Goal: Task Accomplishment & Management: Manage account settings

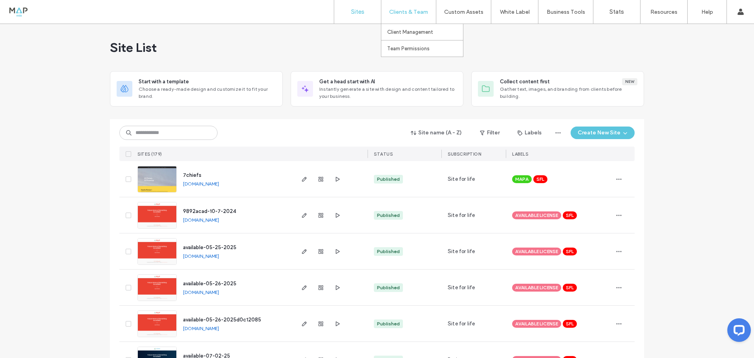
click at [412, 10] on label "Clients & Team" at bounding box center [408, 12] width 39 height 7
click at [408, 30] on label "Client Management" at bounding box center [410, 32] width 46 height 6
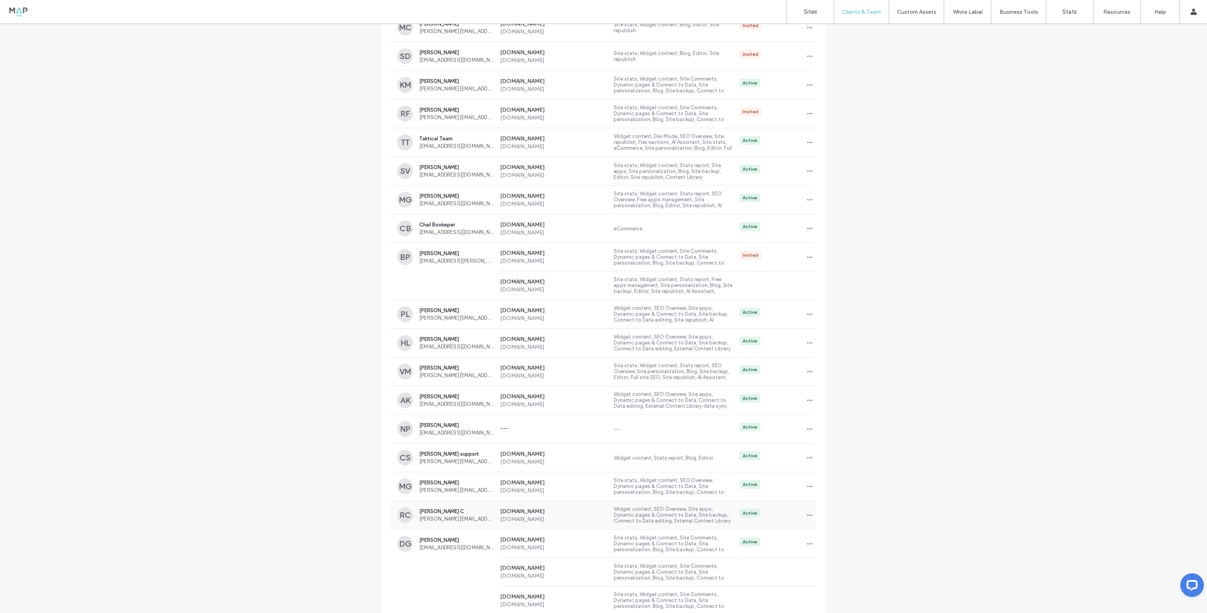
scroll to position [472, 0]
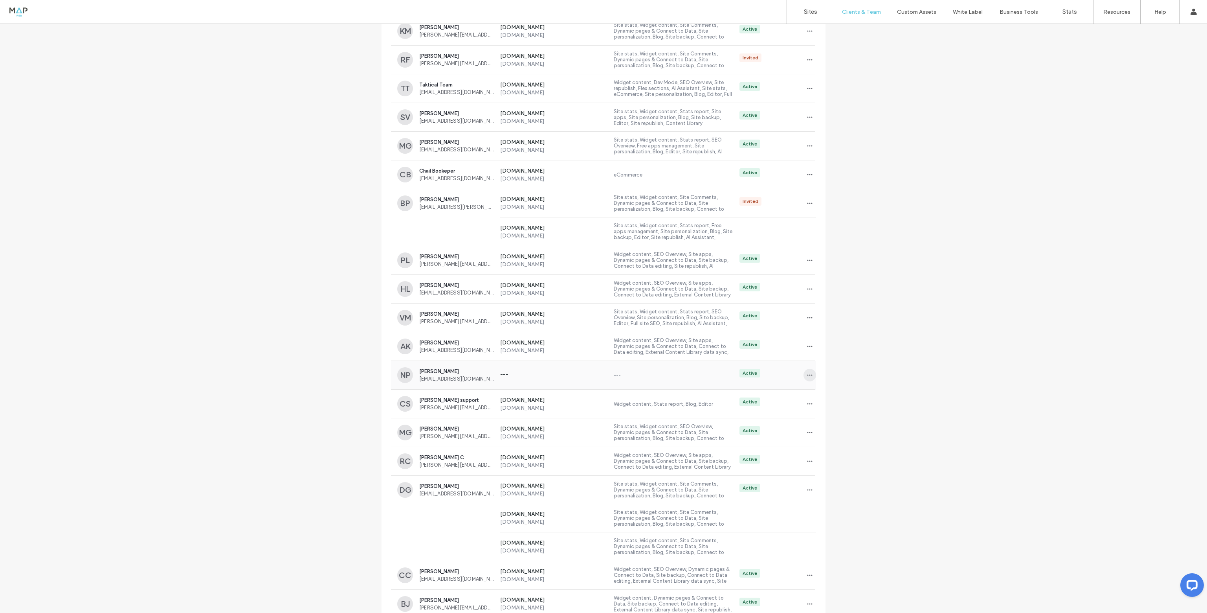
click at [754, 358] on icon "button" at bounding box center [810, 375] width 6 height 6
click at [754, 358] on span "Delete client" at bounding box center [832, 424] width 31 height 8
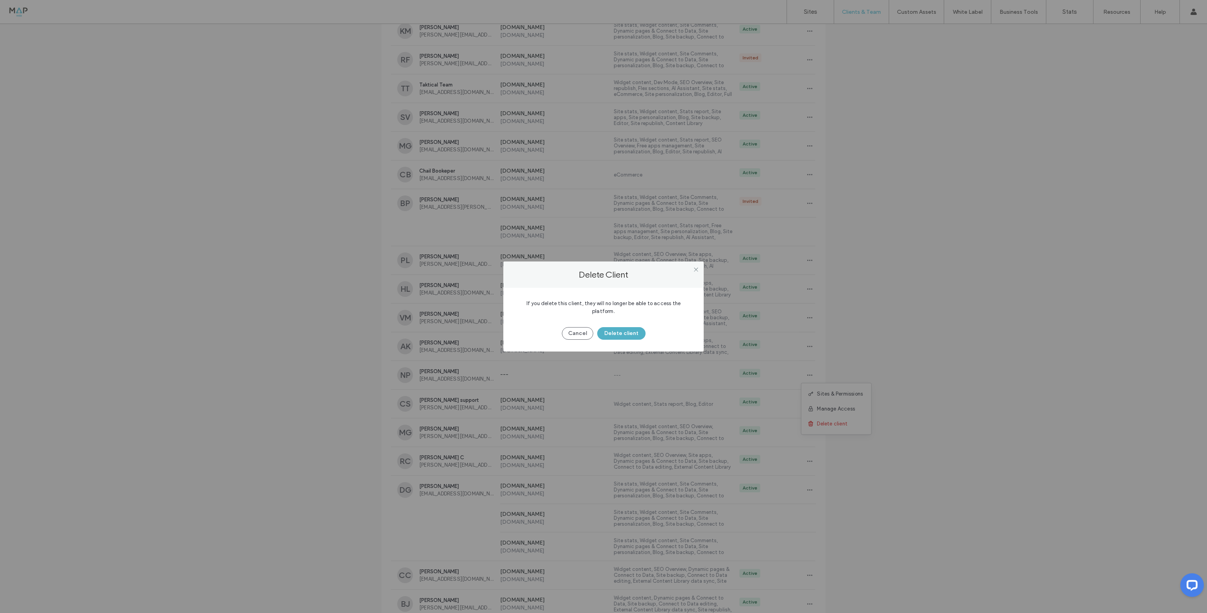
click at [627, 331] on button "Delete client" at bounding box center [621, 333] width 48 height 13
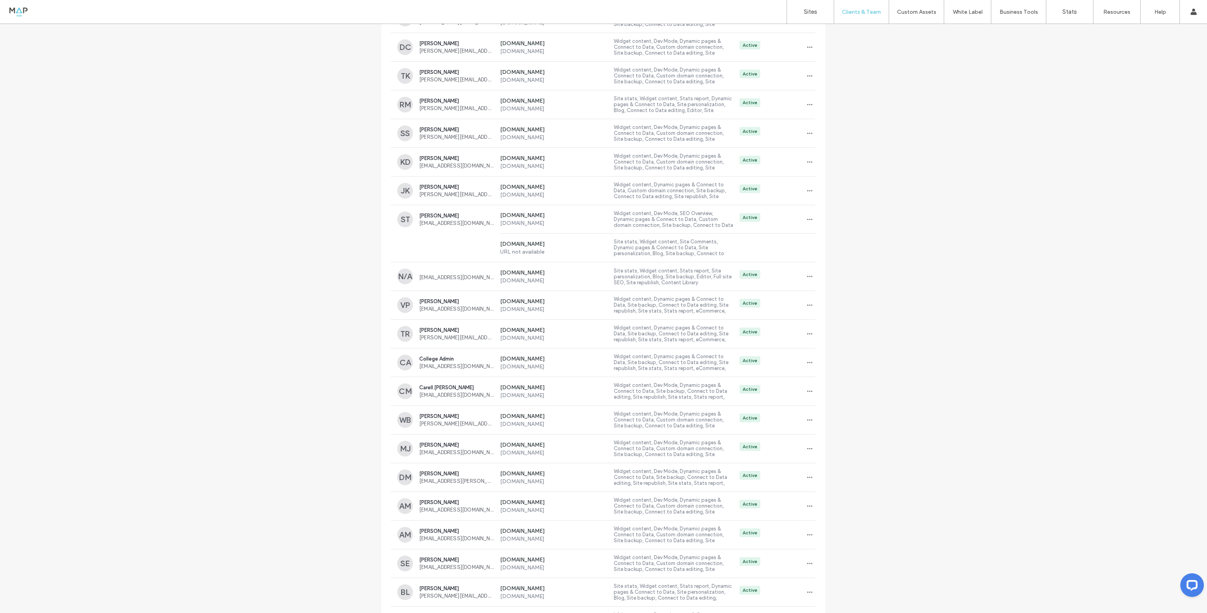
scroll to position [6595, 0]
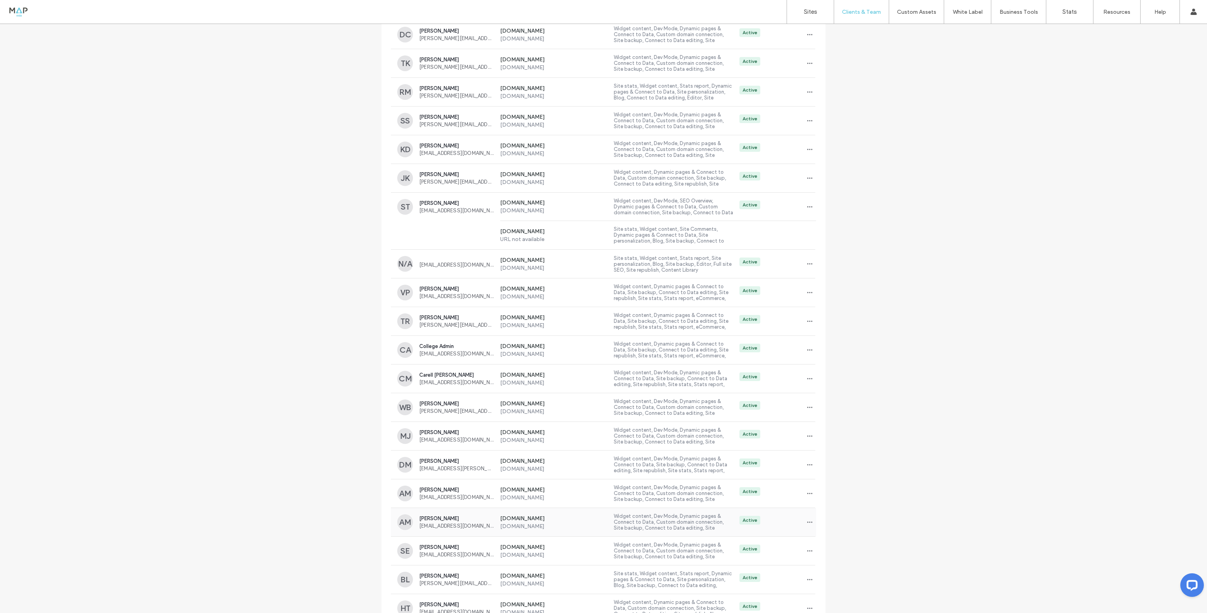
click at [510, 358] on label "[DOMAIN_NAME]" at bounding box center [554, 526] width 108 height 7
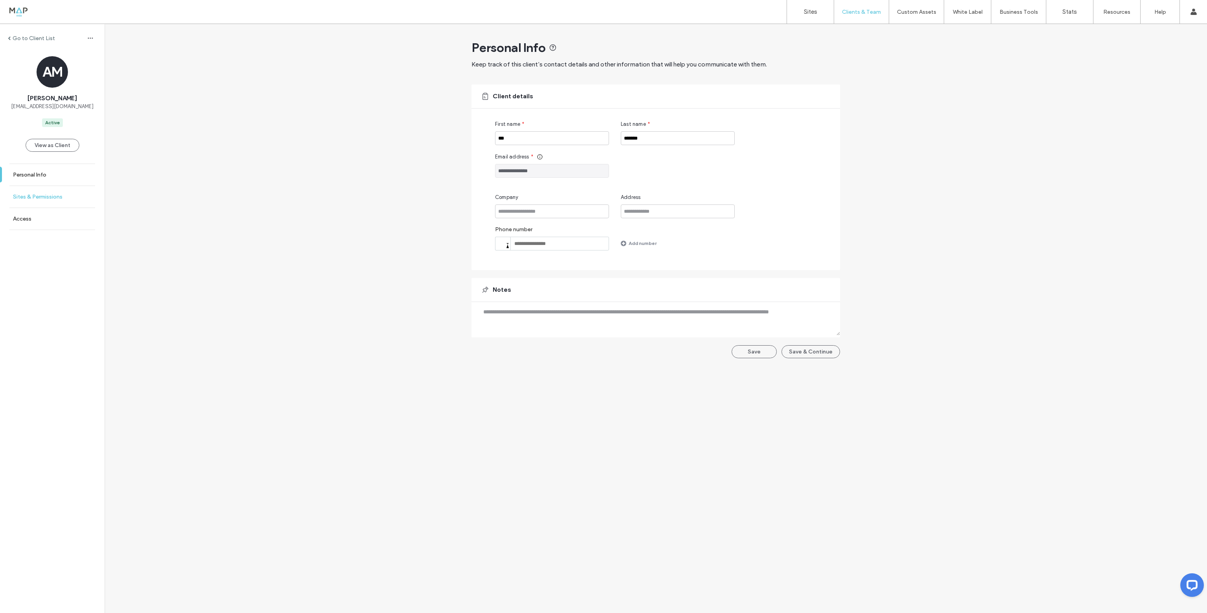
click at [42, 196] on label "Sites & Permissions" at bounding box center [38, 196] width 50 height 7
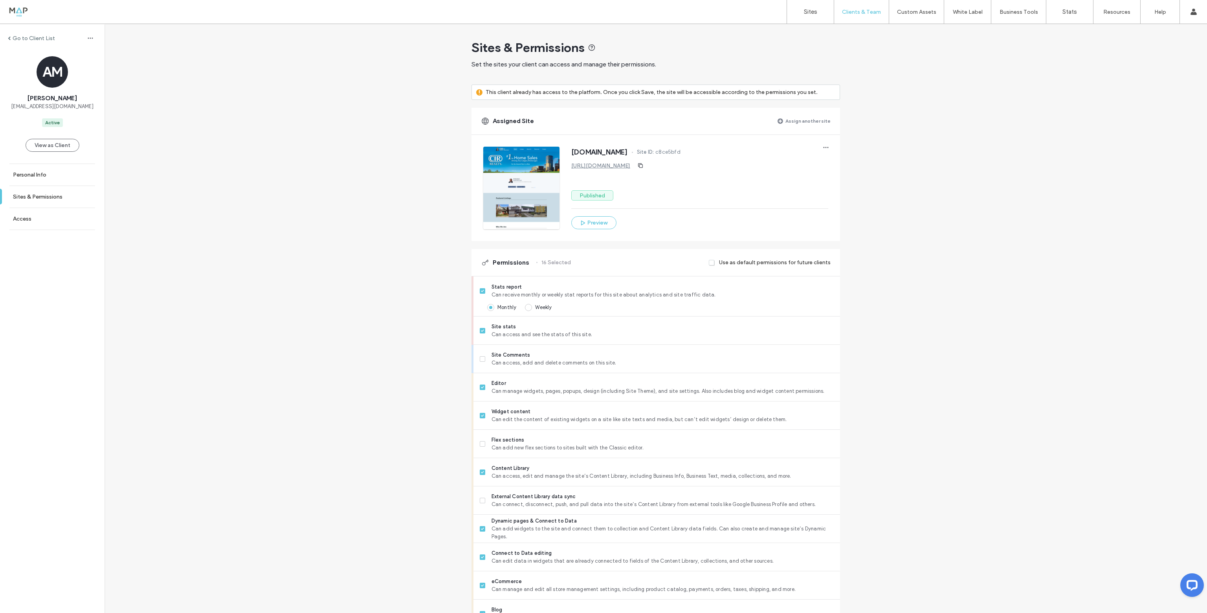
click at [600, 163] on link "[URL][DOMAIN_NAME]" at bounding box center [600, 165] width 59 height 7
click at [754, 11] on label "Clients & Team" at bounding box center [861, 12] width 39 height 7
click at [754, 35] on label "Client Management" at bounding box center [863, 32] width 46 height 6
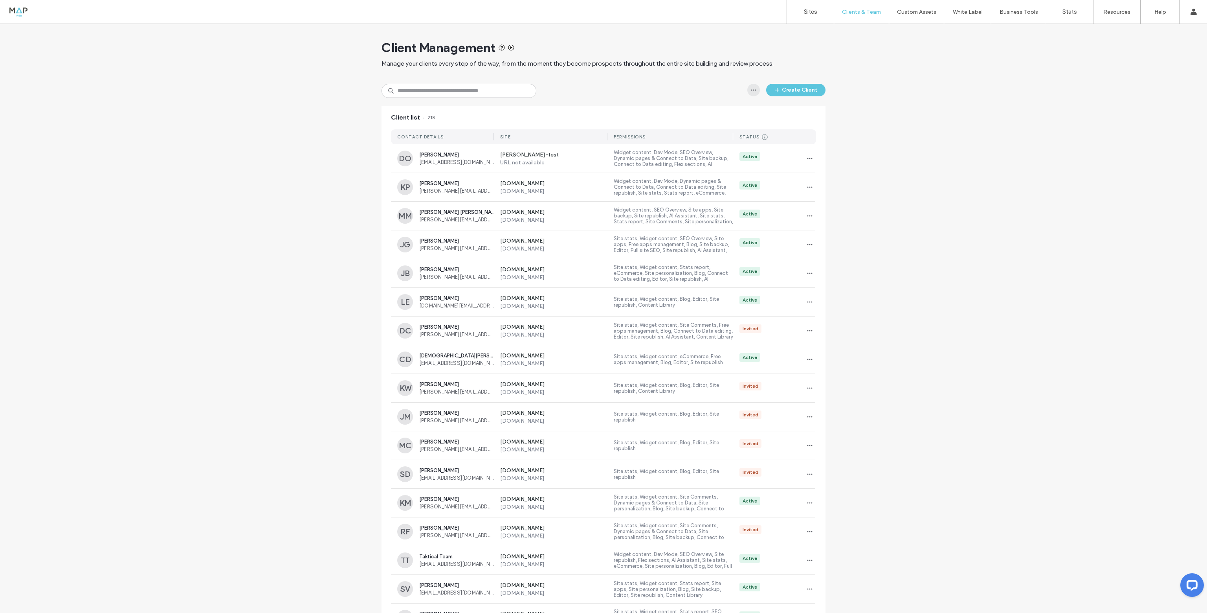
click at [752, 89] on icon "button" at bounding box center [753, 90] width 6 height 6
click at [754, 105] on div "Export to CSV" at bounding box center [780, 110] width 70 height 15
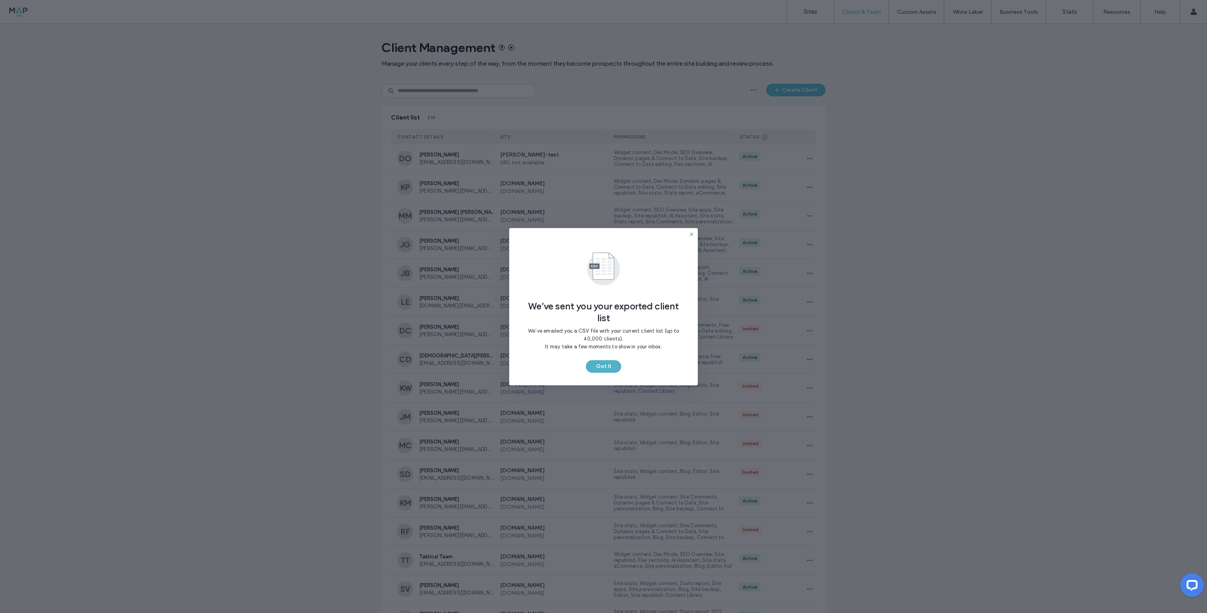
click at [599, 358] on button "Got It" at bounding box center [603, 366] width 35 height 13
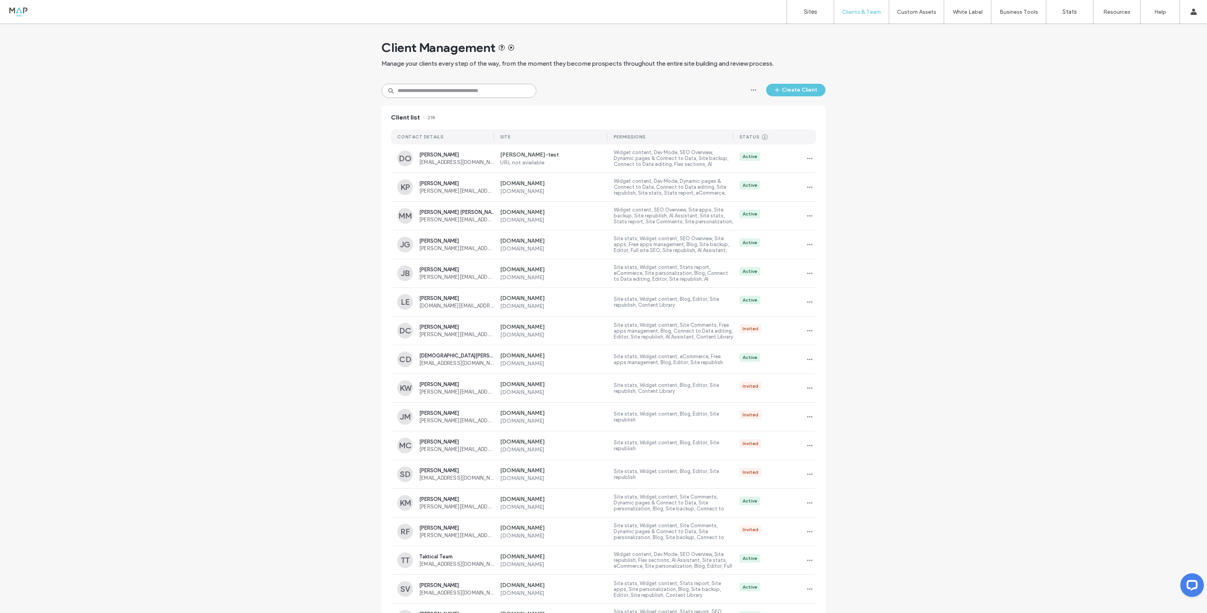
click at [436, 91] on input at bounding box center [459, 91] width 155 height 14
type input "********"
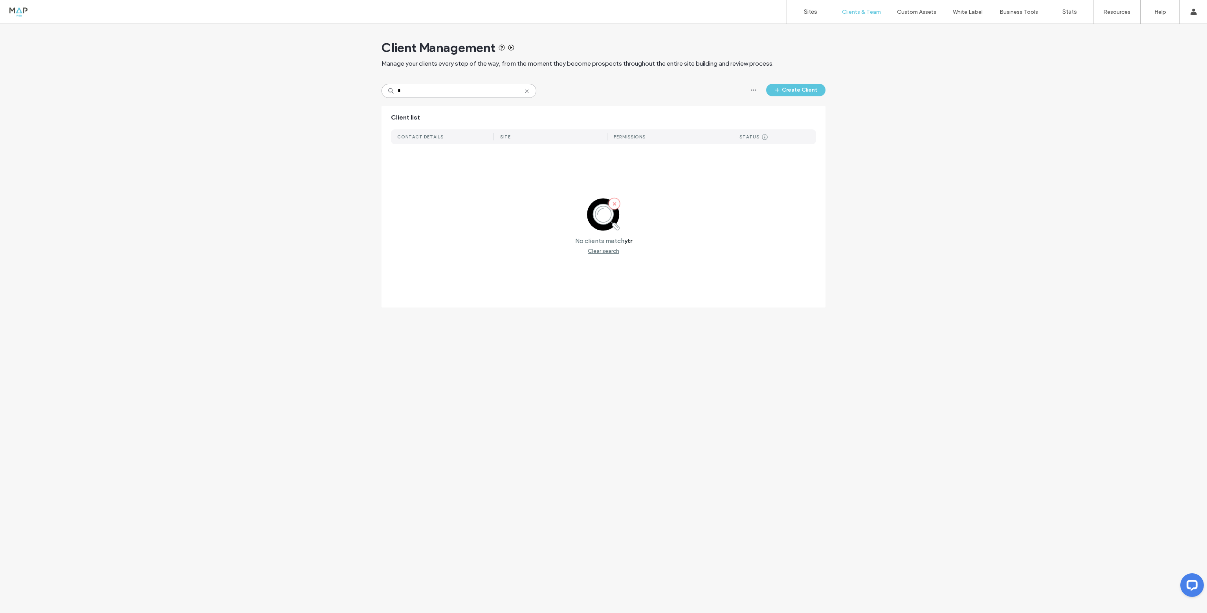
type input "*"
type input "*****"
click at [464, 154] on span "[PERSON_NAME]" at bounding box center [456, 155] width 75 height 6
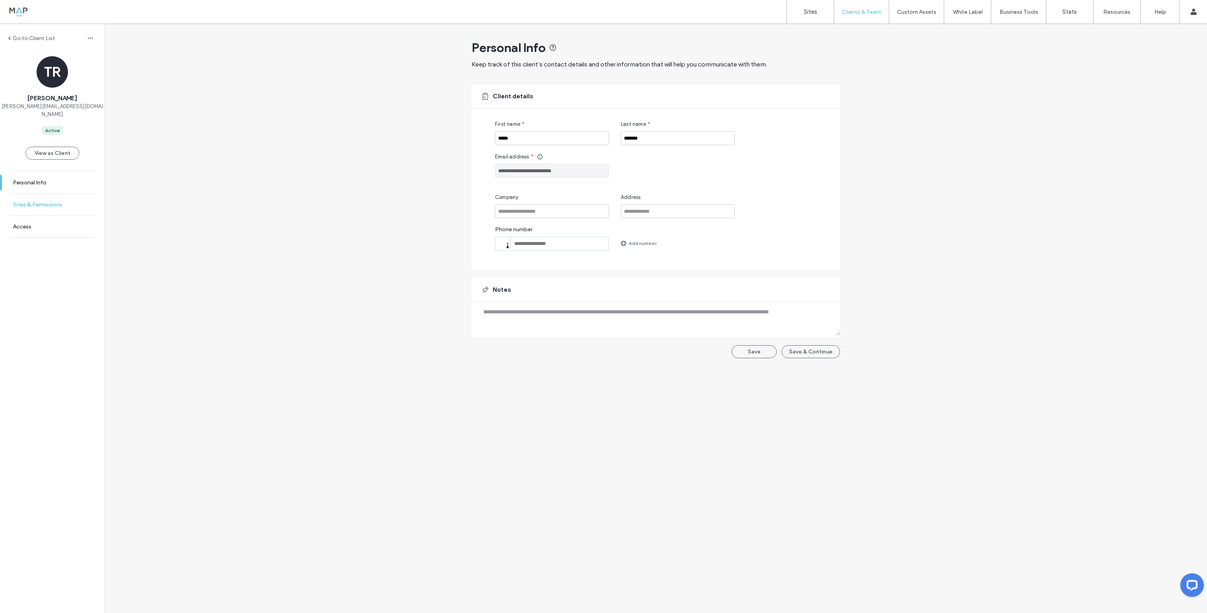
click at [74, 195] on link "Sites & Permissions" at bounding box center [52, 205] width 105 height 22
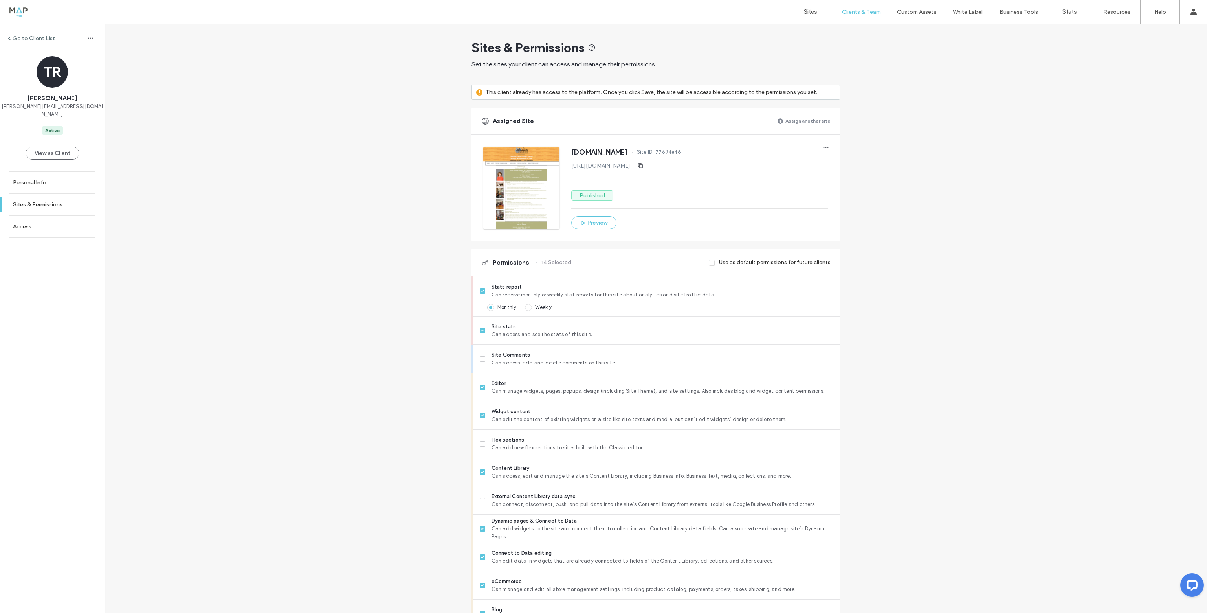
click at [19, 36] on label "Go to Client List" at bounding box center [34, 38] width 42 height 7
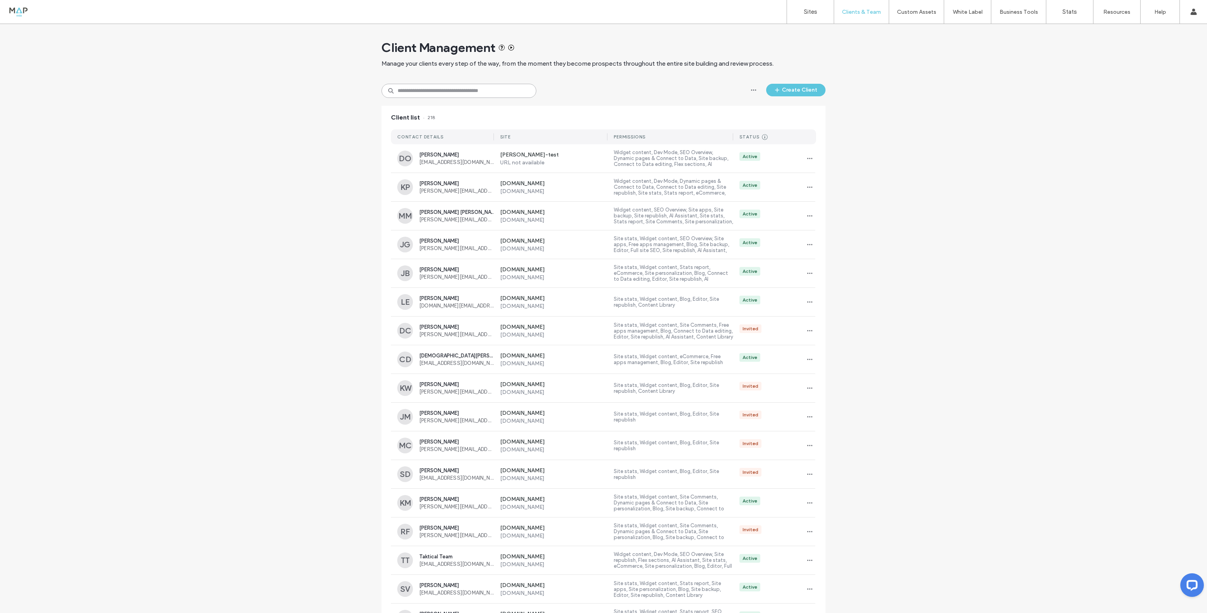
click at [415, 97] on input at bounding box center [459, 91] width 155 height 14
type input "*******"
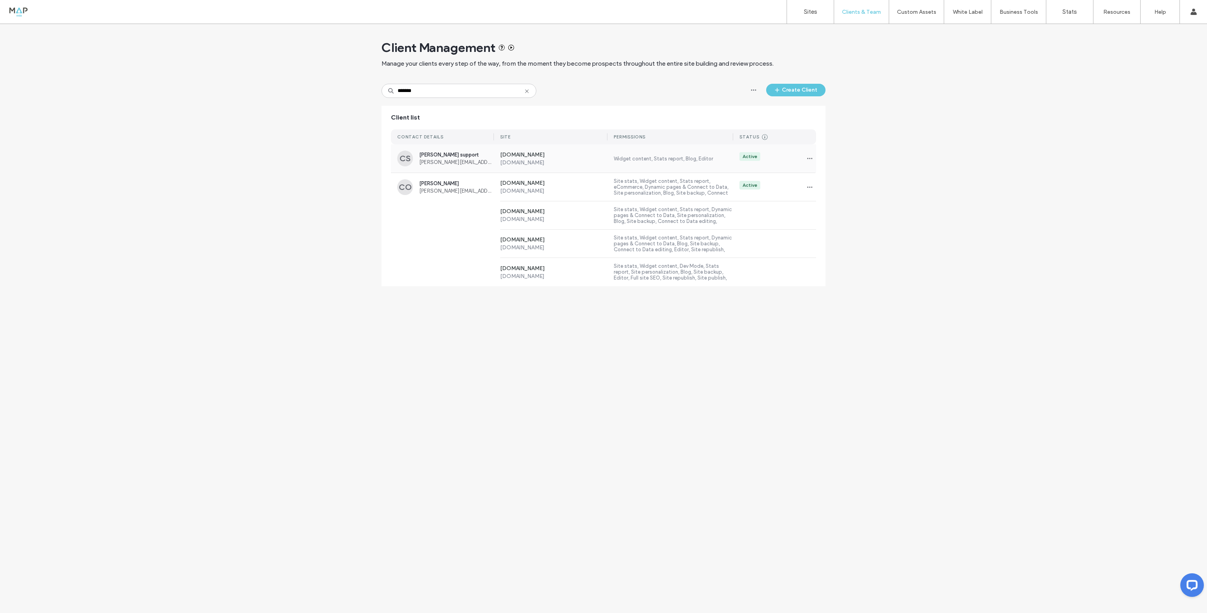
click at [545, 166] on div "[DOMAIN_NAME] [DOMAIN_NAME] Widget content, Stats report, Blog, Editor Active" at bounding box center [655, 158] width 322 height 28
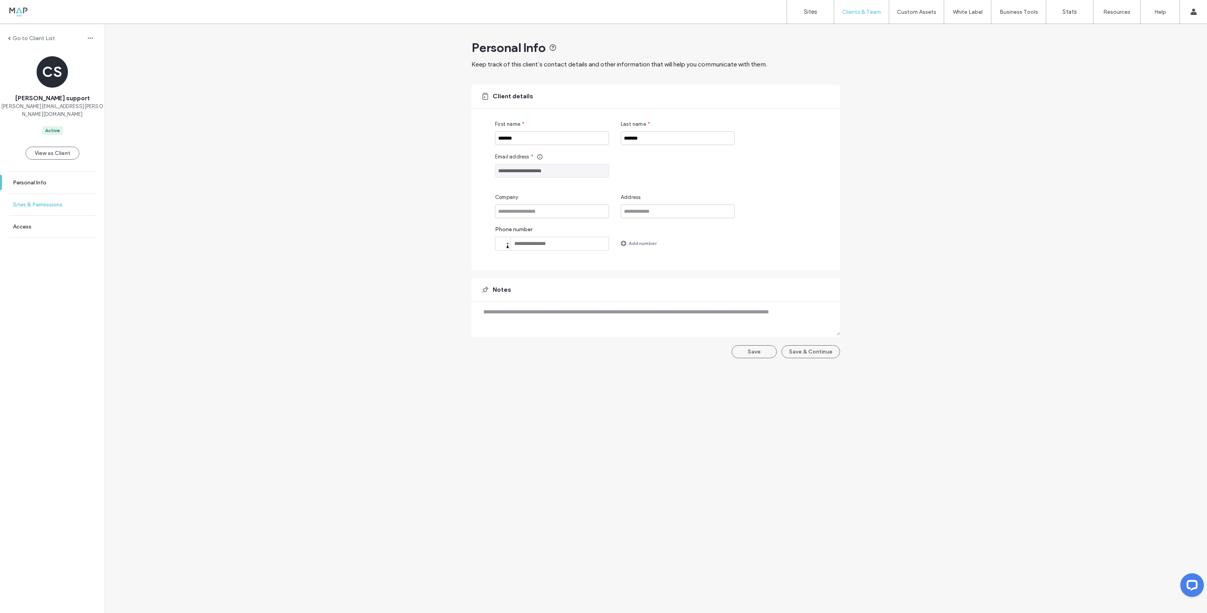
click at [59, 200] on link "Sites & Permissions" at bounding box center [52, 205] width 105 height 22
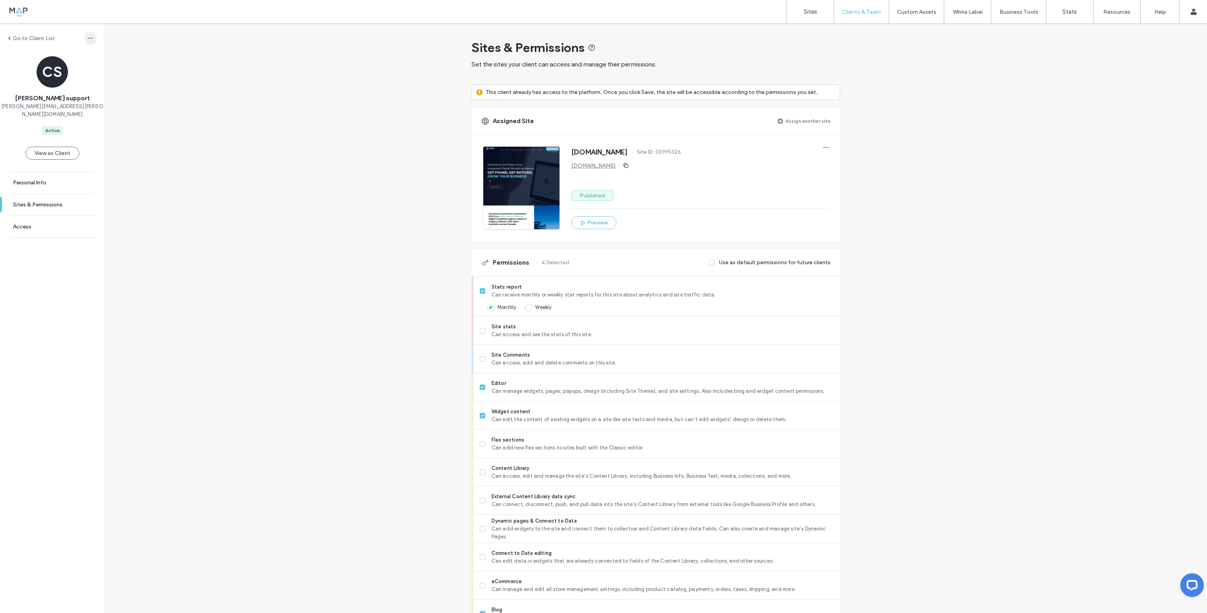
click at [88, 40] on icon "button" at bounding box center [90, 38] width 6 height 6
click at [121, 59] on span "Delete Client" at bounding box center [110, 59] width 31 height 8
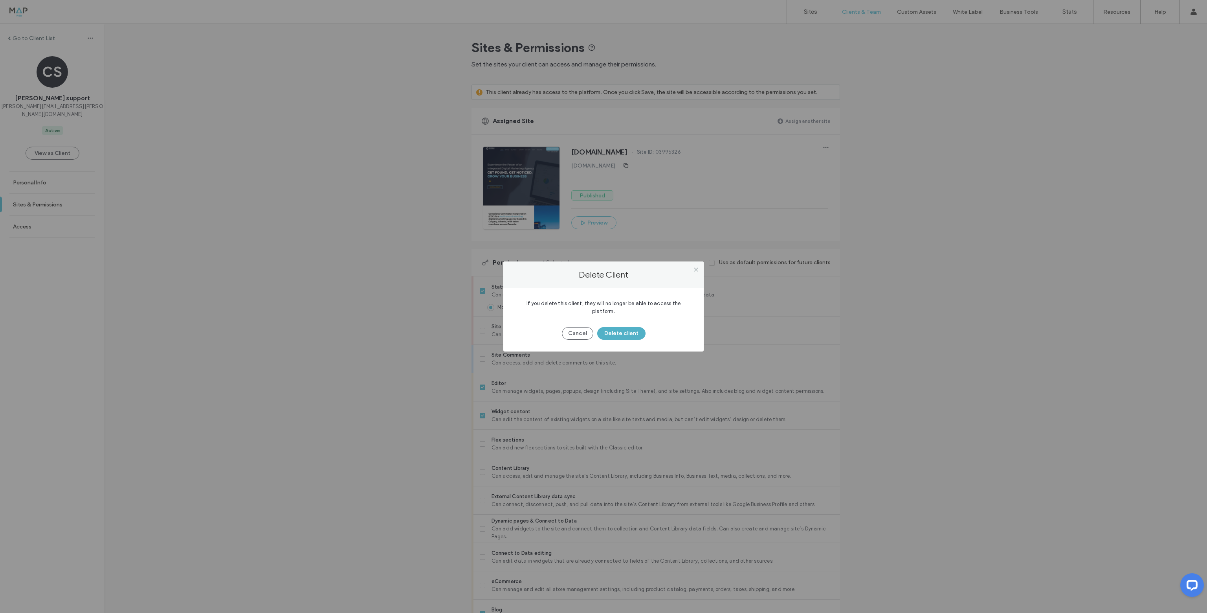
click at [608, 327] on button "Delete client" at bounding box center [621, 333] width 48 height 13
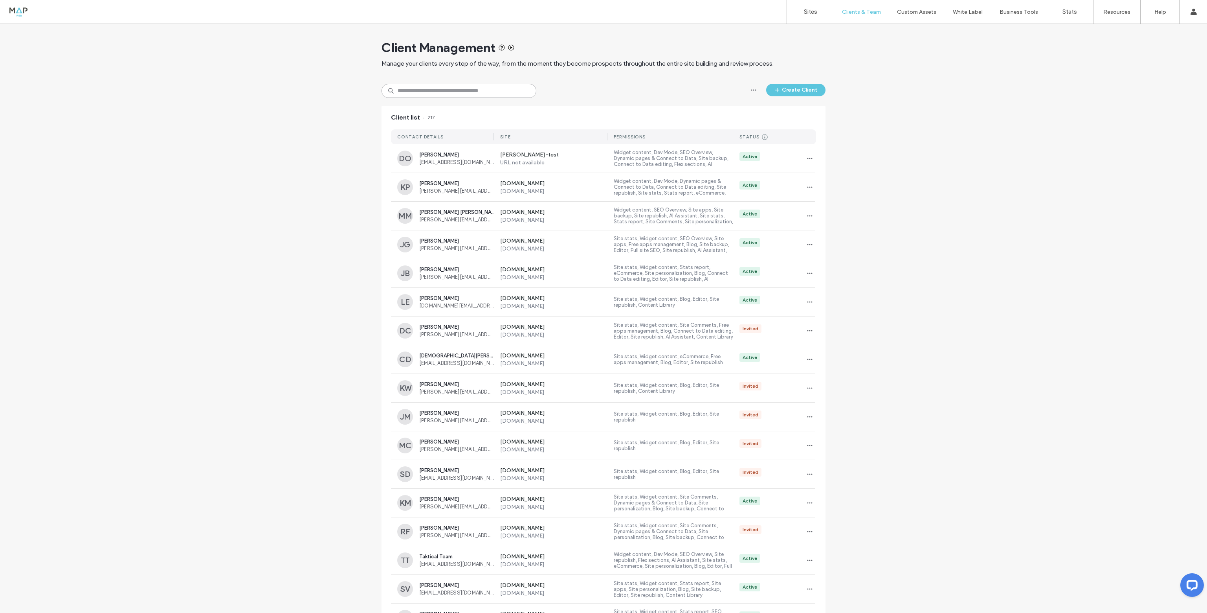
click at [476, 92] on input at bounding box center [459, 91] width 155 height 14
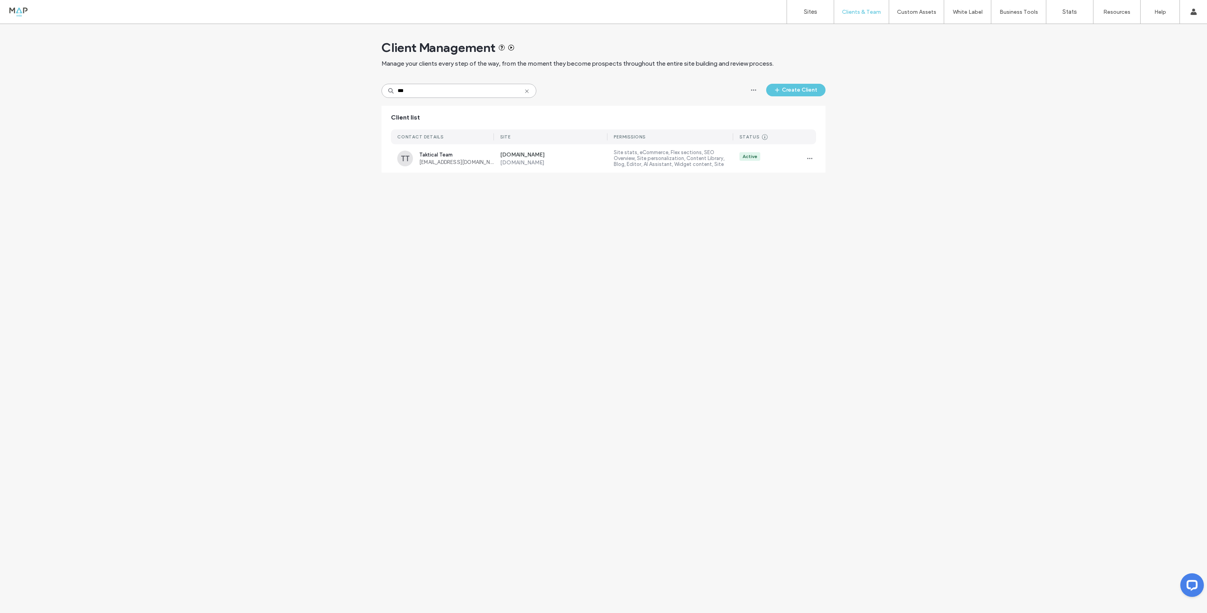
drag, startPoint x: 415, startPoint y: 90, endPoint x: 333, endPoint y: 88, distance: 81.8
click at [333, 88] on div "Client Management Manage your clients every step of the way, from the moment th…" at bounding box center [603, 102] width 1207 height 156
click at [445, 91] on input "***" at bounding box center [459, 91] width 155 height 14
drag, startPoint x: 428, startPoint y: 92, endPoint x: 228, endPoint y: 70, distance: 200.8
click at [251, 91] on div "Client Management Manage your clients every step of the way, from the moment th…" at bounding box center [603, 102] width 1207 height 156
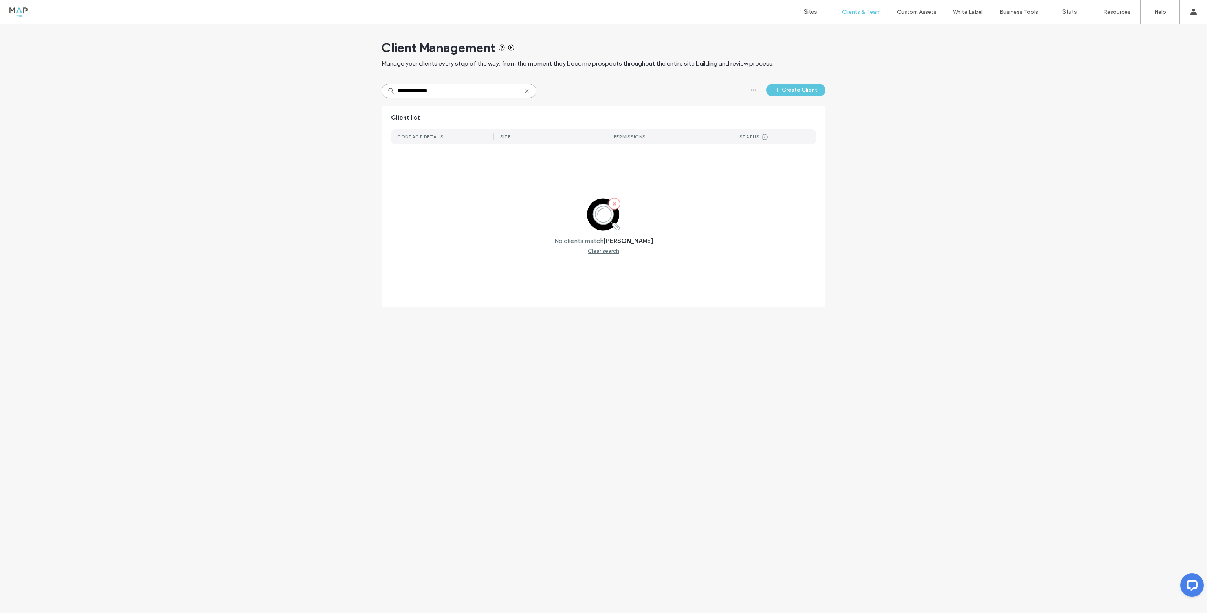
click at [420, 89] on input "**********" at bounding box center [459, 91] width 155 height 14
drag, startPoint x: 449, startPoint y: 91, endPoint x: 294, endPoint y: 93, distance: 154.8
click at [294, 93] on div "**********" at bounding box center [603, 102] width 1207 height 156
drag, startPoint x: 420, startPoint y: 94, endPoint x: 325, endPoint y: 98, distance: 94.8
click at [334, 99] on div "Client Management Manage your clients every step of the way, from the moment th…" at bounding box center [603, 102] width 1207 height 156
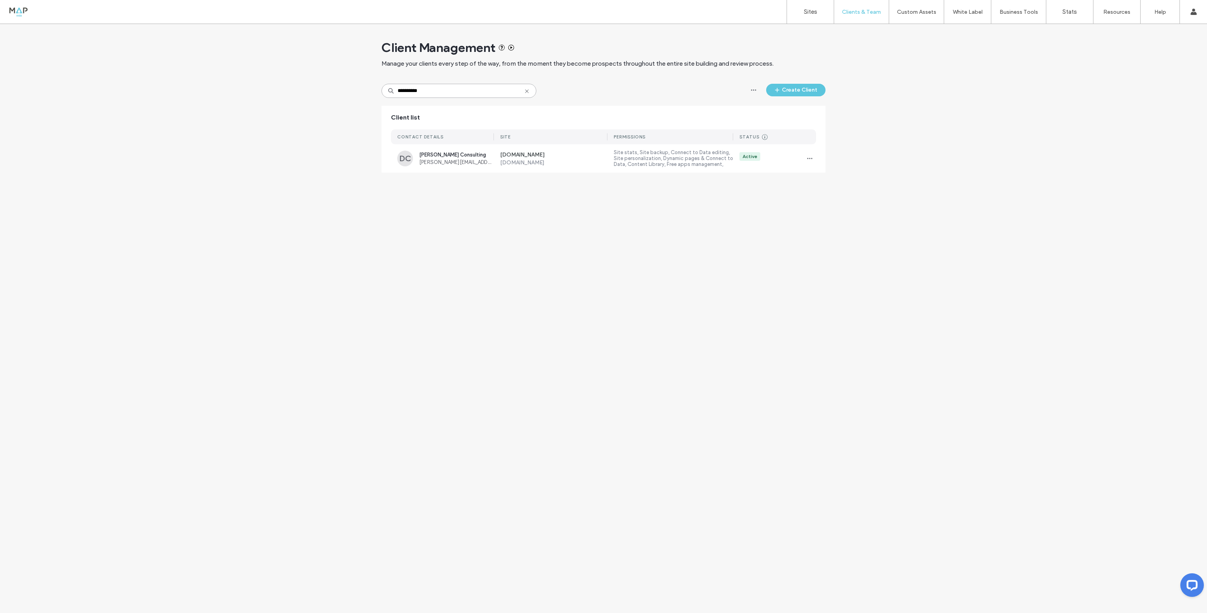
drag, startPoint x: 429, startPoint y: 90, endPoint x: 269, endPoint y: 66, distance: 161.8
click at [290, 83] on div "**********" at bounding box center [603, 102] width 1207 height 156
type input "*****"
click at [526, 159] on label "[DOMAIN_NAME]" at bounding box center [554, 162] width 108 height 7
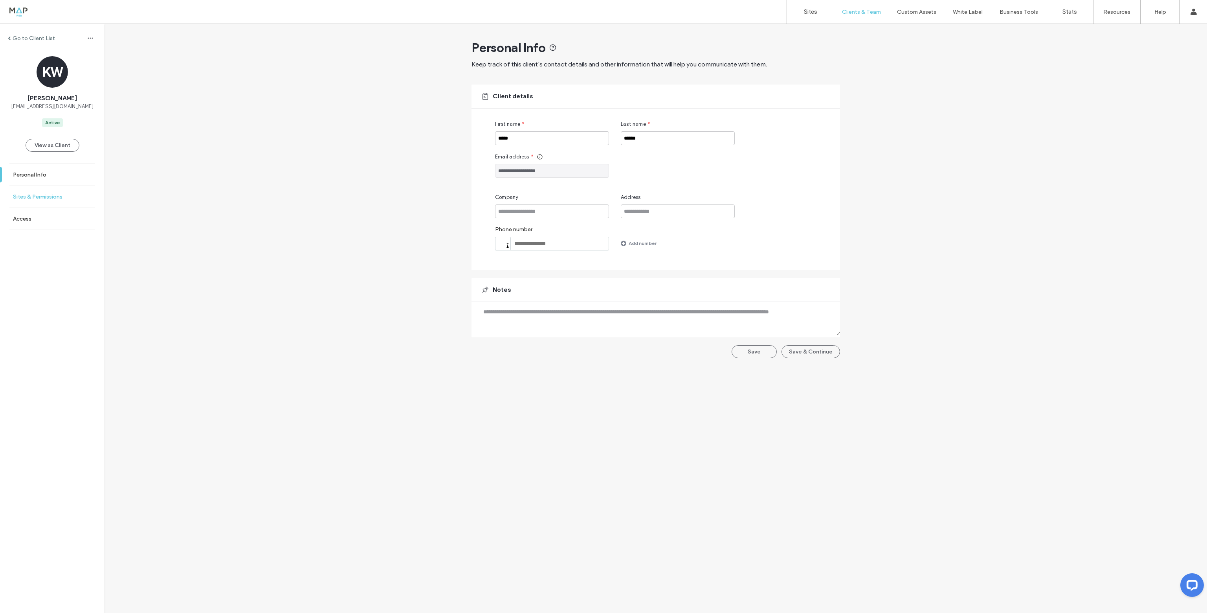
click at [37, 195] on label "Sites & Permissions" at bounding box center [38, 196] width 50 height 7
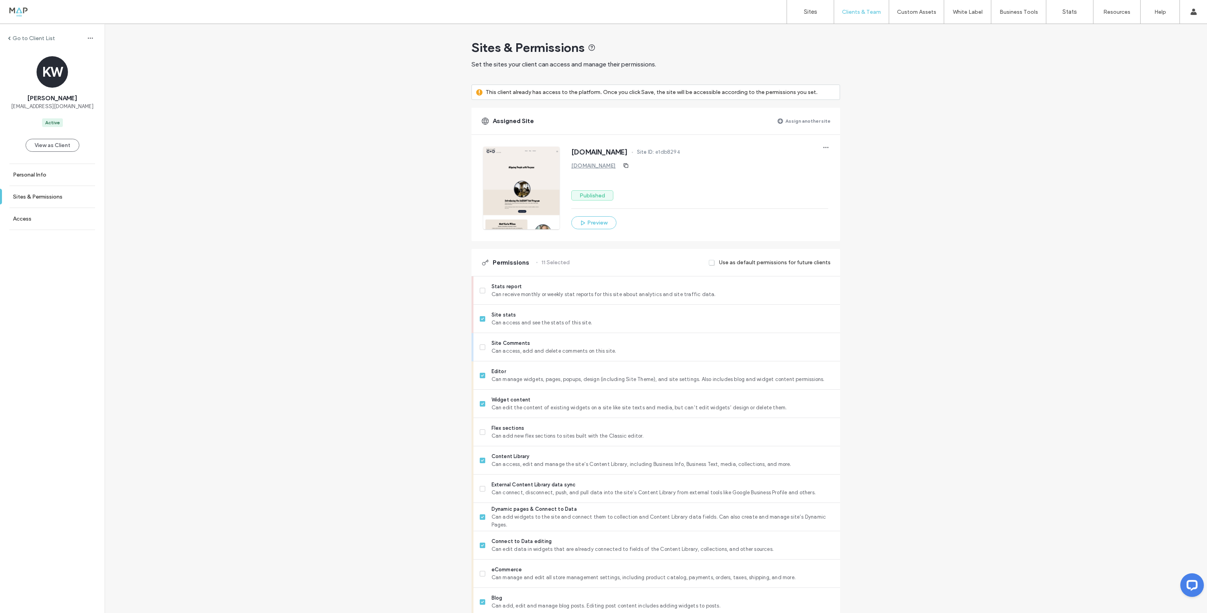
click at [597, 165] on link "[DOMAIN_NAME]" at bounding box center [593, 165] width 44 height 7
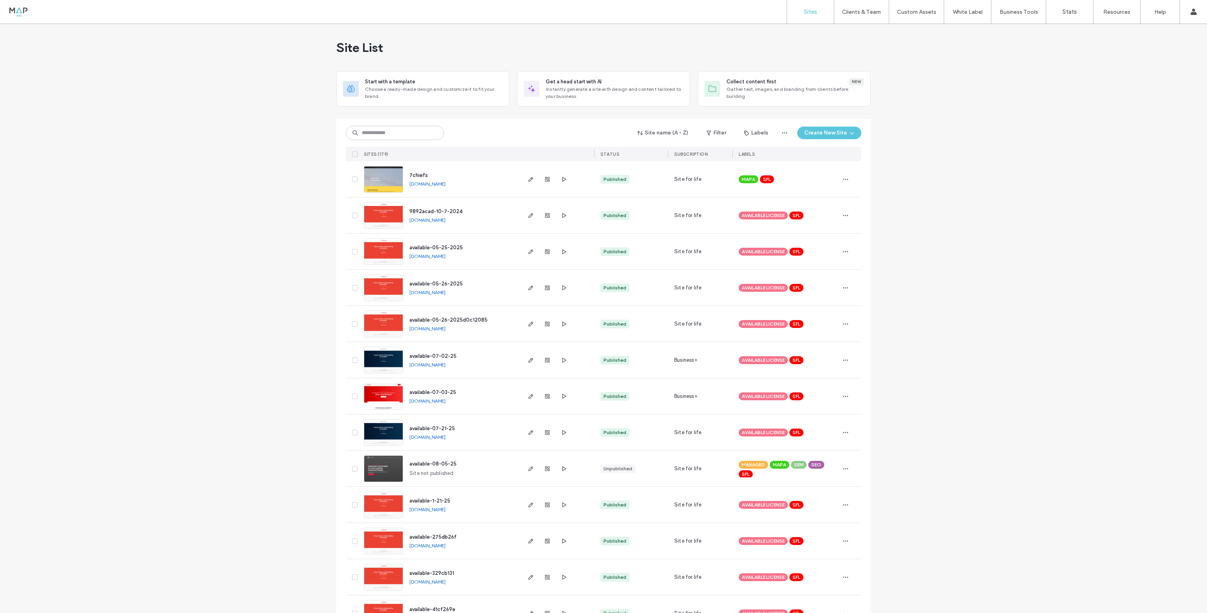
click at [854, 35] on label "Client Management" at bounding box center [863, 32] width 46 height 6
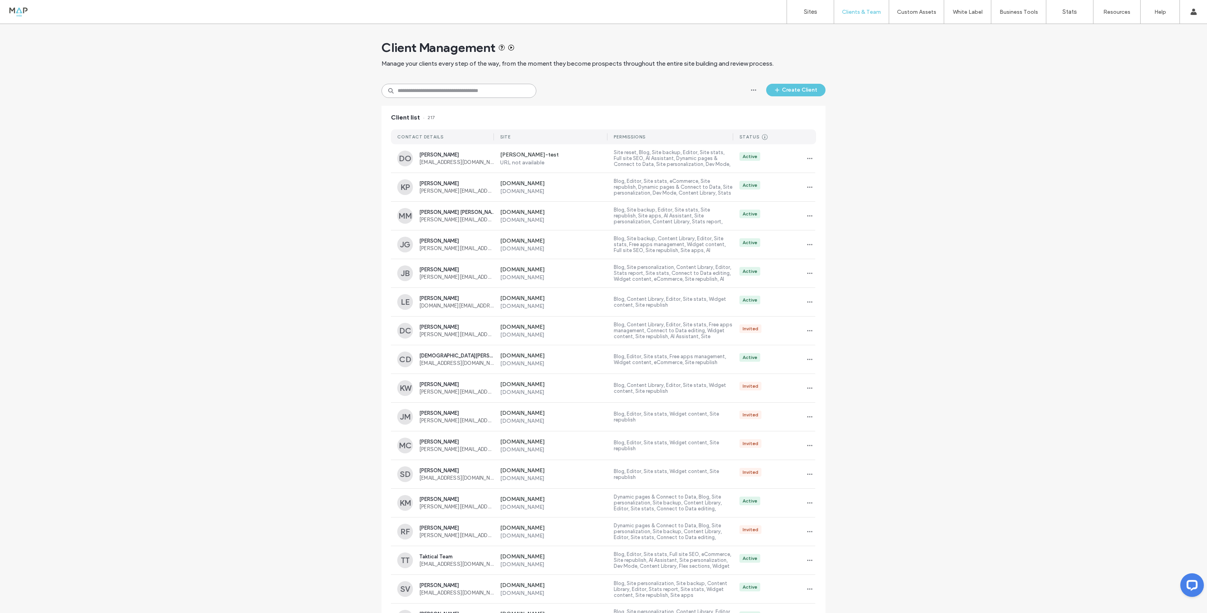
click at [474, 90] on input at bounding box center [459, 91] width 155 height 14
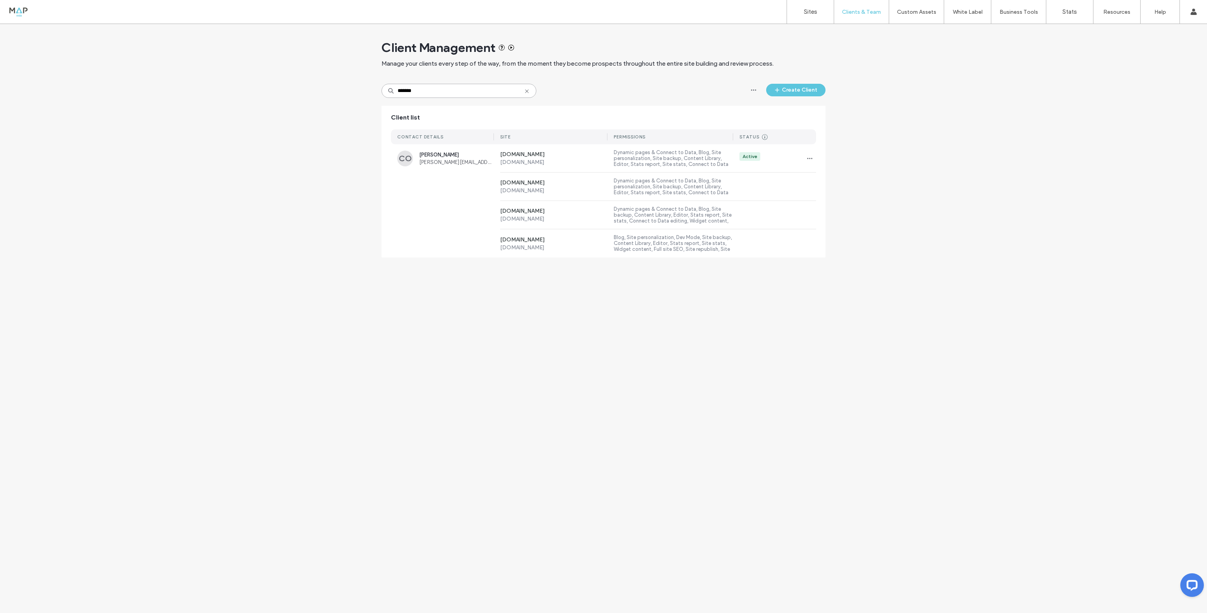
type input "*******"
